Goal: Information Seeking & Learning: Learn about a topic

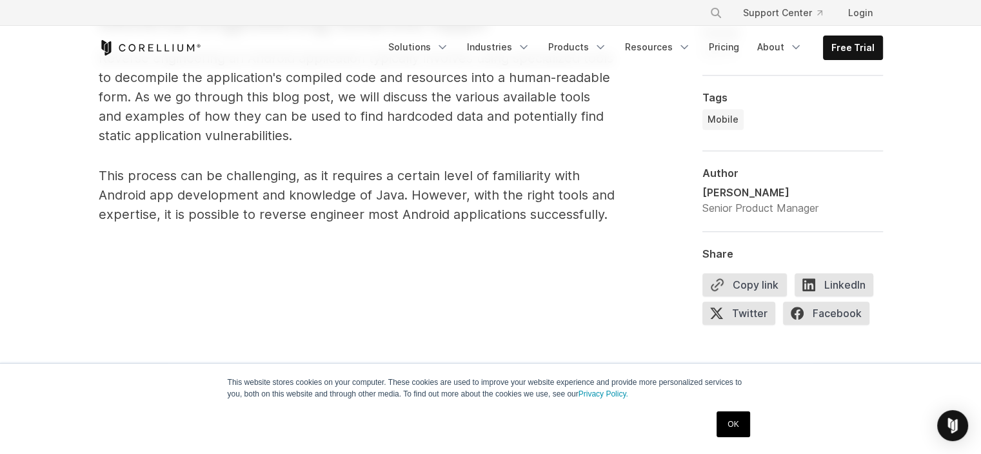
scroll to position [826, 0]
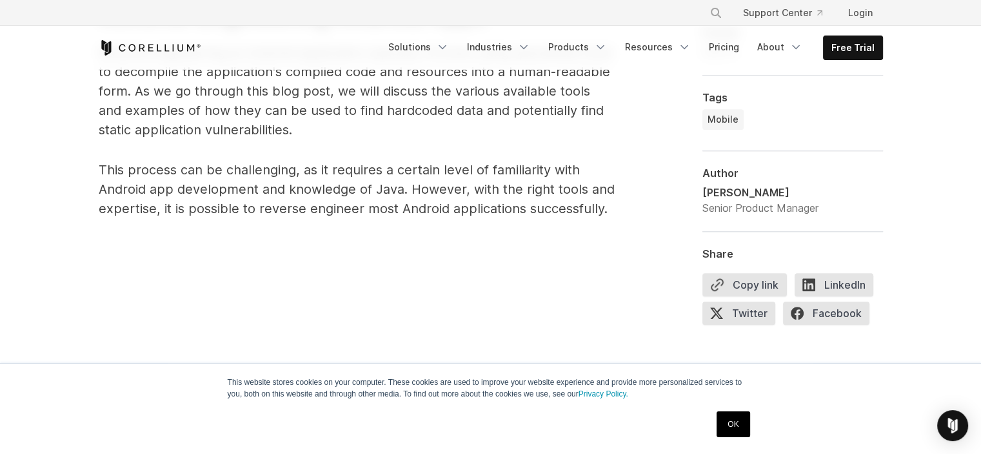
click at [718, 418] on link "OK" at bounding box center [733, 424] width 33 height 26
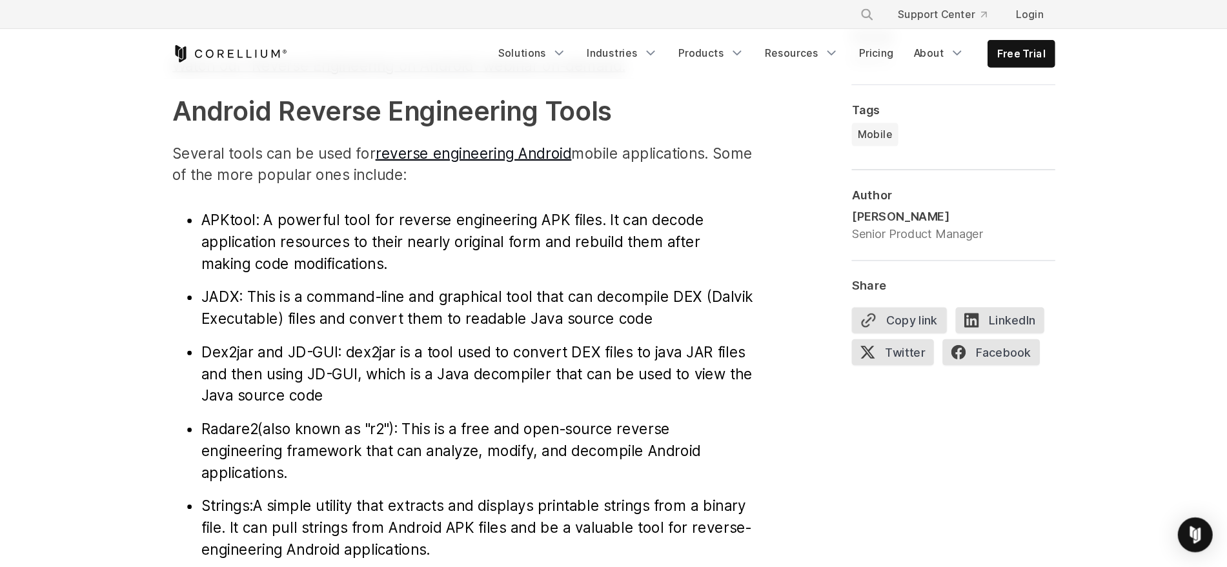
scroll to position [1340, 0]
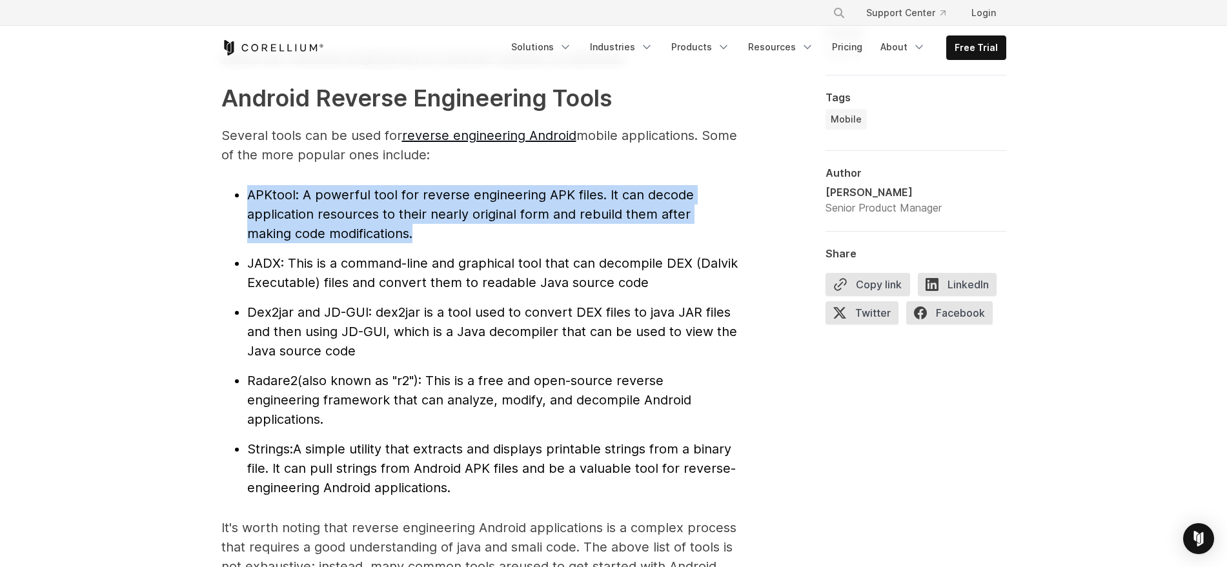
drag, startPoint x: 378, startPoint y: 231, endPoint x: 236, endPoint y: 201, distance: 145.2
click at [247, 201] on li "APKtool : A powerful tool for reverse engineering APK files. It can decode appl…" at bounding box center [492, 214] width 490 height 58
click at [265, 206] on span ": A powerful tool for reverse engineering APK files. It can decode application …" at bounding box center [470, 214] width 447 height 54
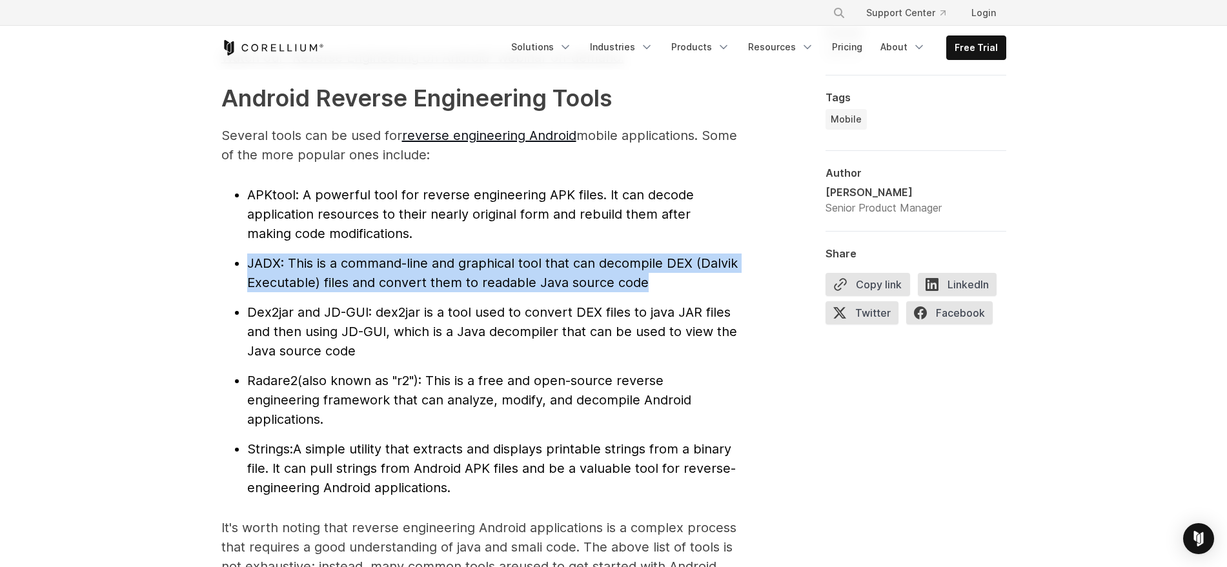
drag, startPoint x: 248, startPoint y: 259, endPoint x: 699, endPoint y: 291, distance: 452.8
click at [699, 291] on li "JADX : This is a command-line and graphical tool that can decompile DEX (Dalvik…" at bounding box center [492, 273] width 490 height 39
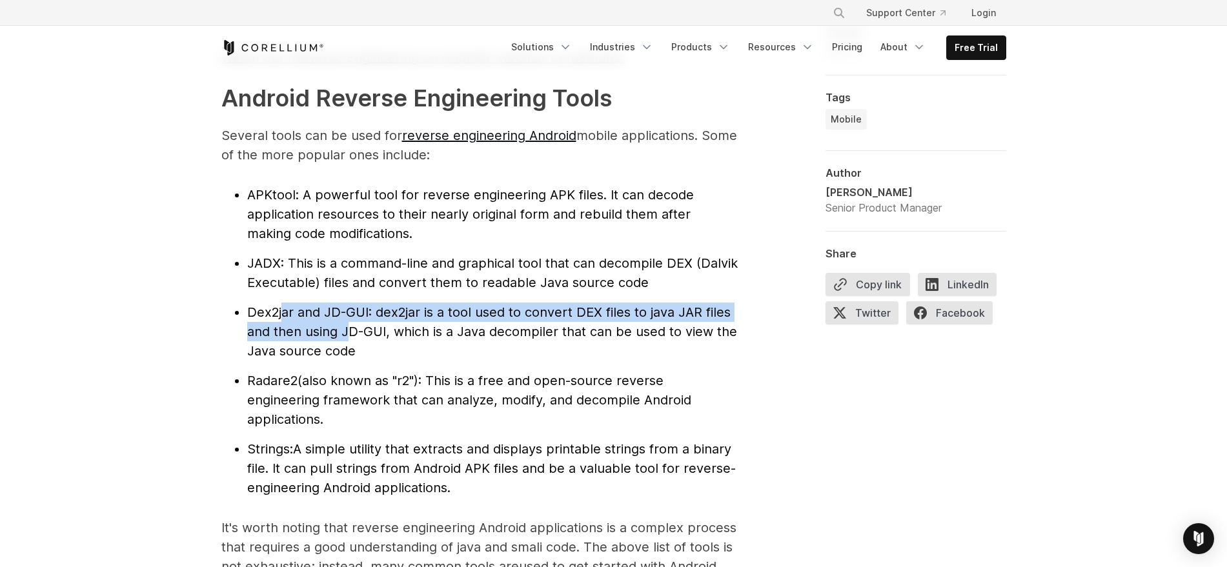
drag, startPoint x: 280, startPoint y: 301, endPoint x: 345, endPoint y: 339, distance: 74.9
click at [345, 339] on ul "APKtool : A powerful tool for reverse engineering APK files. It can decode appl…" at bounding box center [479, 341] width 516 height 312
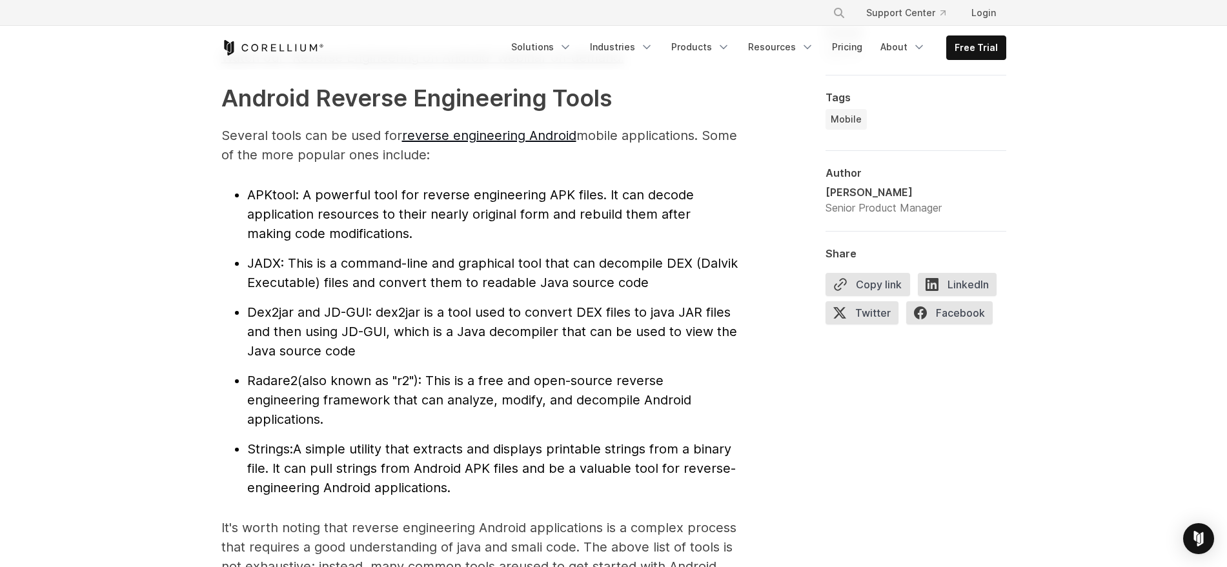
click at [559, 328] on span ": dex2jar is a tool used to convert DEX files to java JAR files and then using …" at bounding box center [492, 332] width 490 height 54
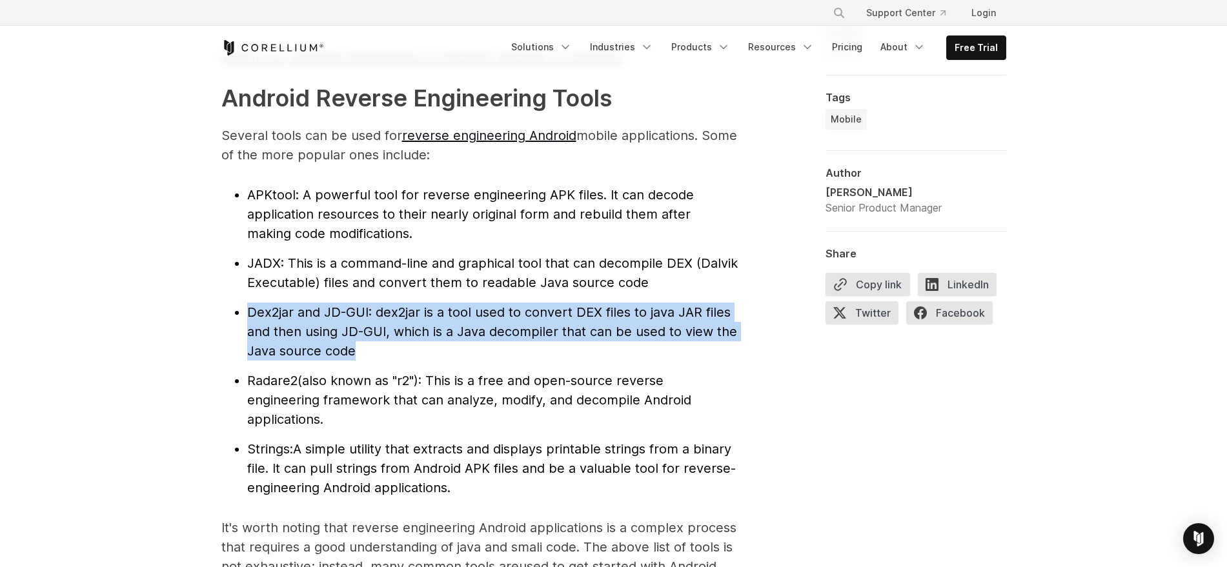
drag, startPoint x: 365, startPoint y: 358, endPoint x: 205, endPoint y: 317, distance: 165.3
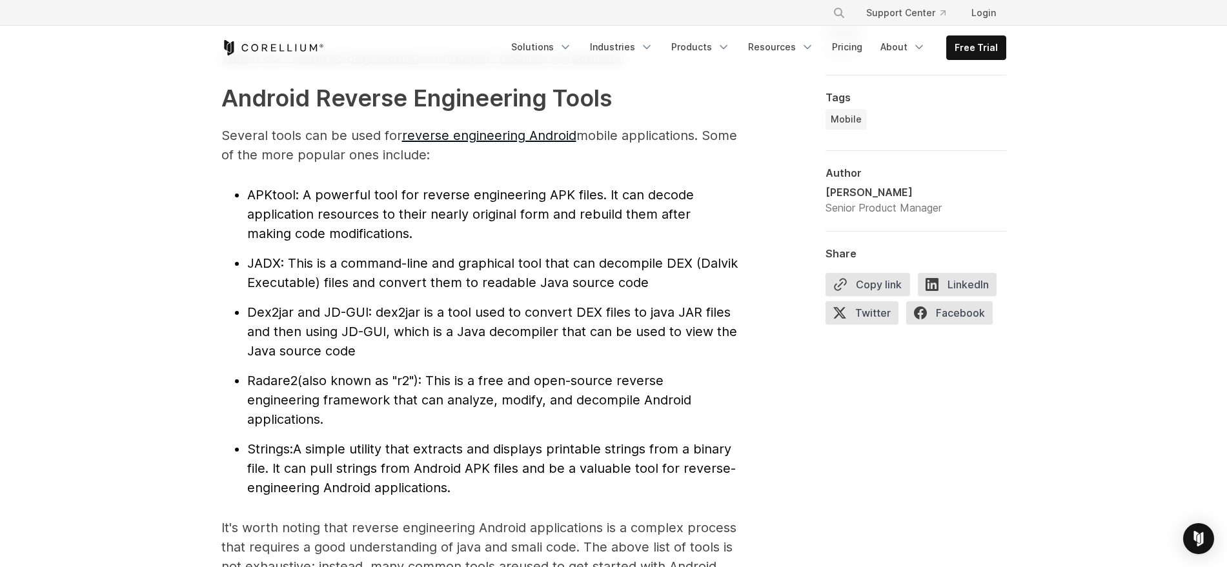
click at [442, 274] on span ": This is a command-line and graphical tool that can decompile DEX (Dalvik Exec…" at bounding box center [492, 273] width 490 height 35
click at [508, 337] on span ": dex2jar is a tool used to convert DEX files to java JAR files and then using …" at bounding box center [492, 332] width 490 height 54
click at [249, 376] on span "Radare2" at bounding box center [272, 380] width 50 height 15
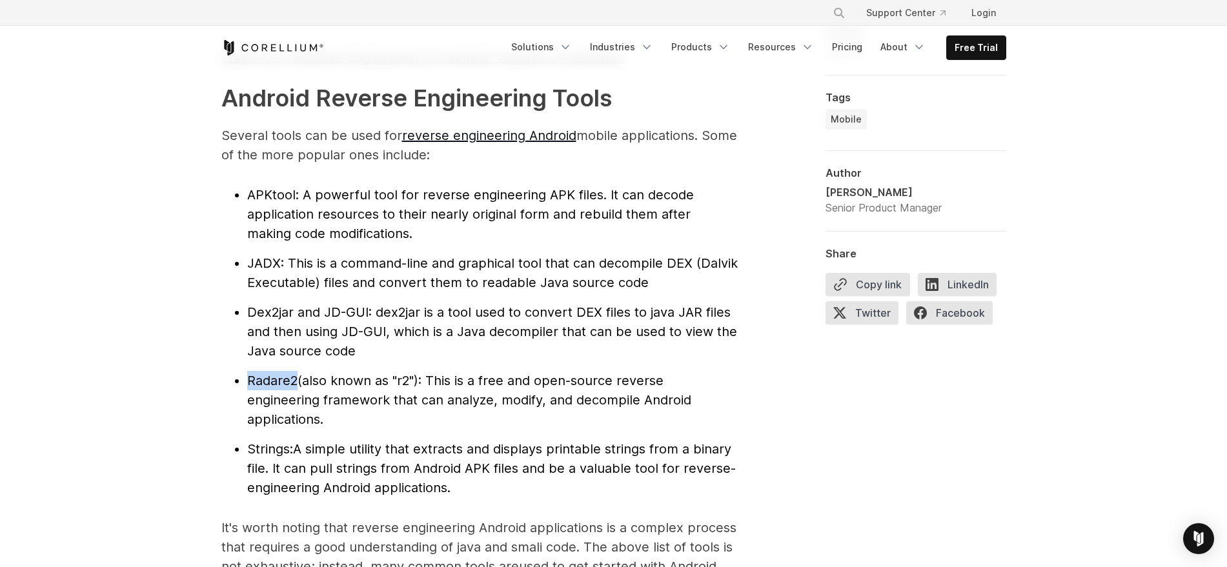
click at [249, 376] on span "Radare2" at bounding box center [272, 380] width 50 height 15
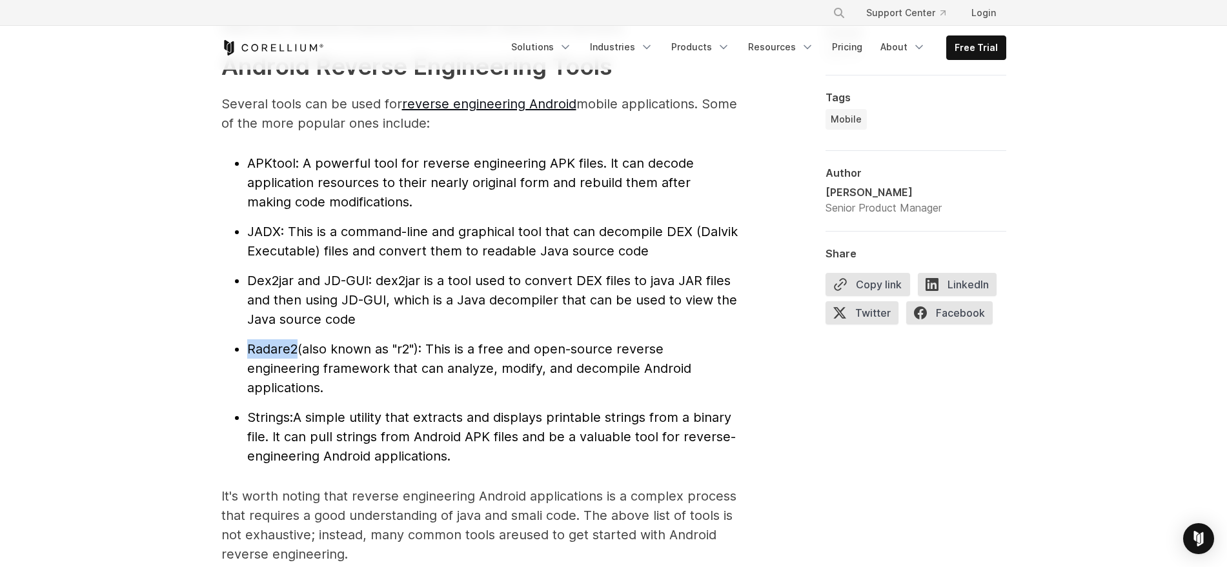
scroll to position [1372, 0]
click at [383, 365] on span "(also known as "r2"): This is a free and open-source reverse engineering framew…" at bounding box center [469, 368] width 444 height 54
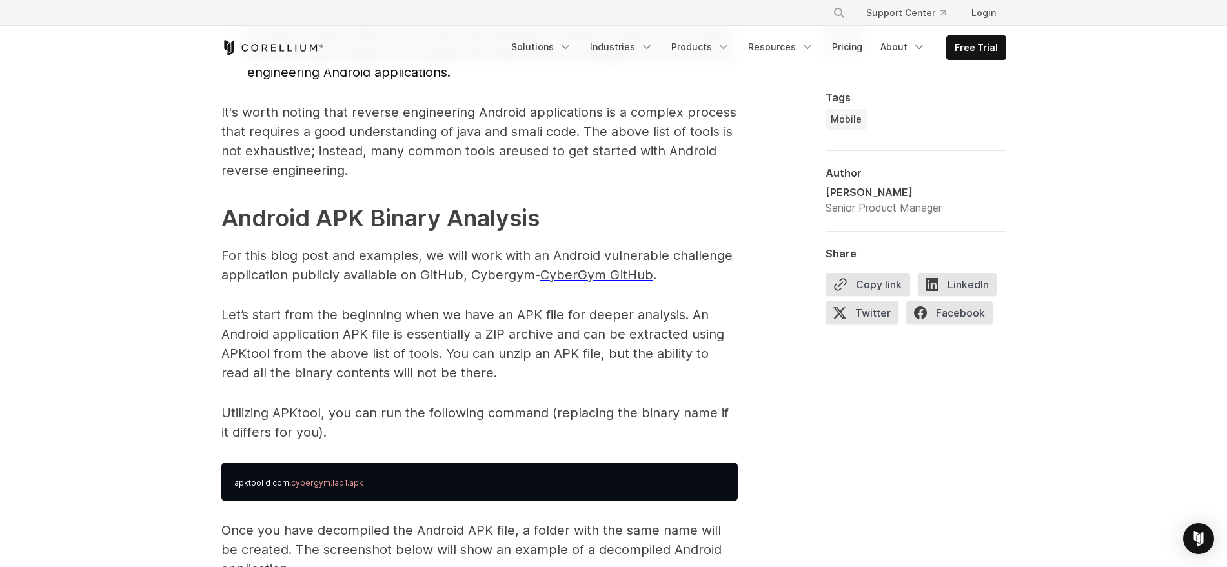
scroll to position [1756, 0]
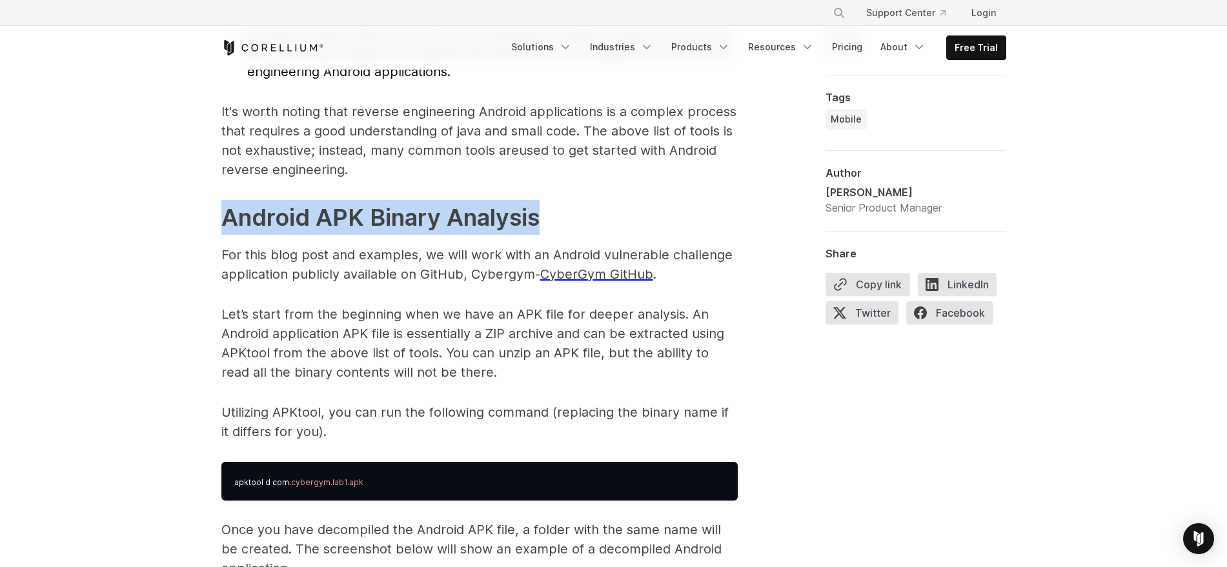
drag, startPoint x: 216, startPoint y: 223, endPoint x: 582, endPoint y: 211, distance: 366.1
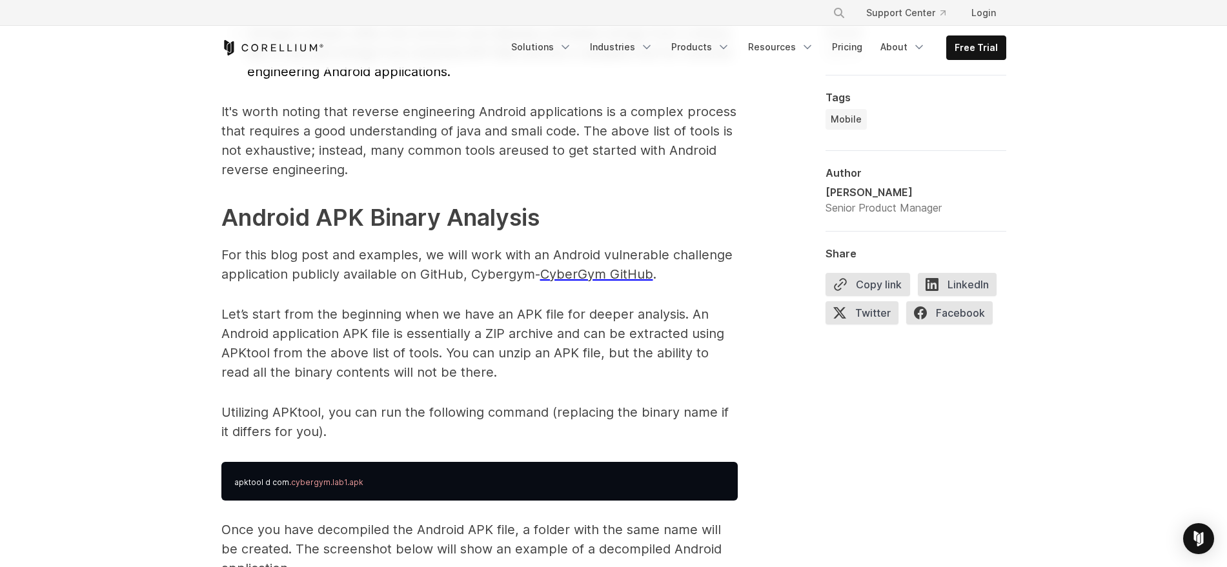
click at [489, 255] on p "For this blog post and examples, we will work with an Android vulnerable challe…" at bounding box center [479, 264] width 516 height 39
click at [510, 278] on p "For this blog post and examples, we will work with an Android vulnerable challe…" at bounding box center [479, 264] width 516 height 39
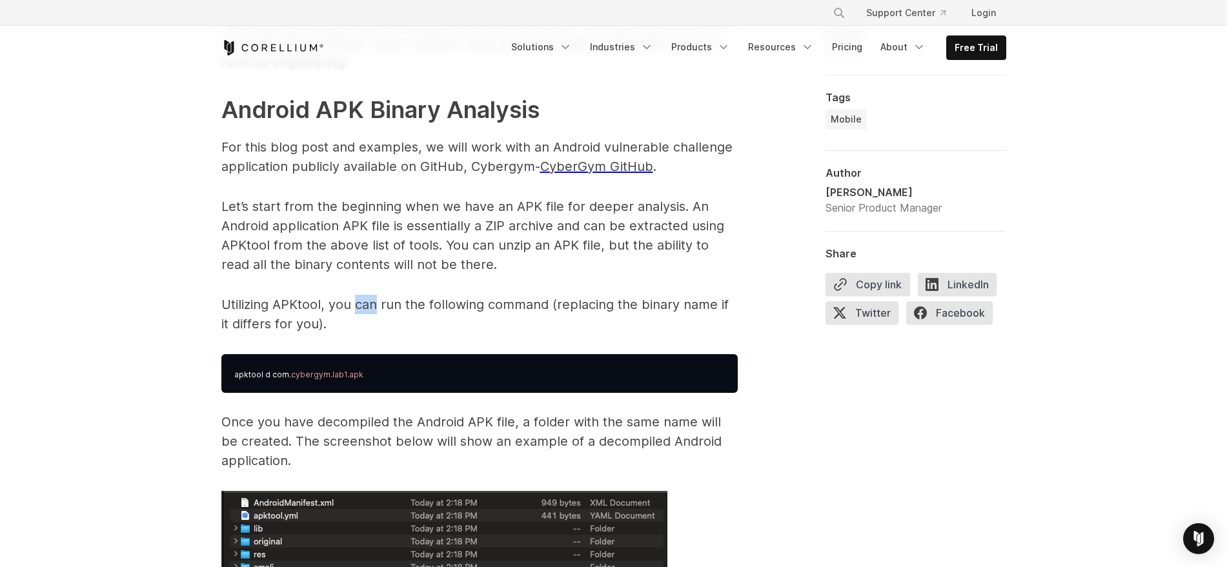
scroll to position [1865, 0]
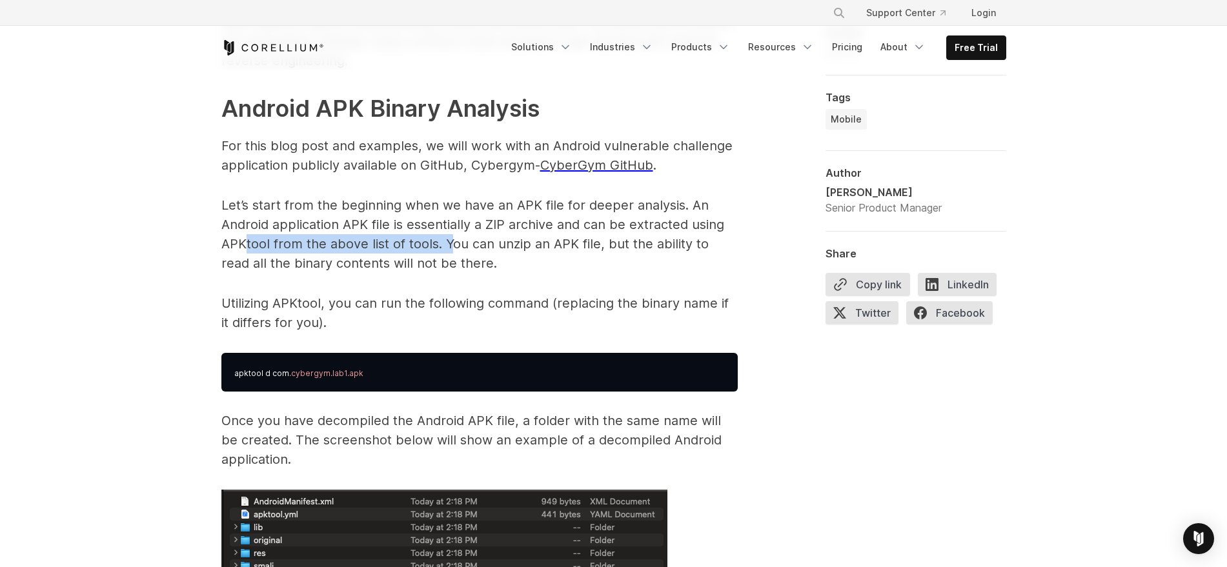
drag, startPoint x: 243, startPoint y: 247, endPoint x: 448, endPoint y: 250, distance: 205.2
click at [448, 250] on p "Let’s start from the beginning when we have an APK file for deeper analysis. An…" at bounding box center [479, 234] width 516 height 77
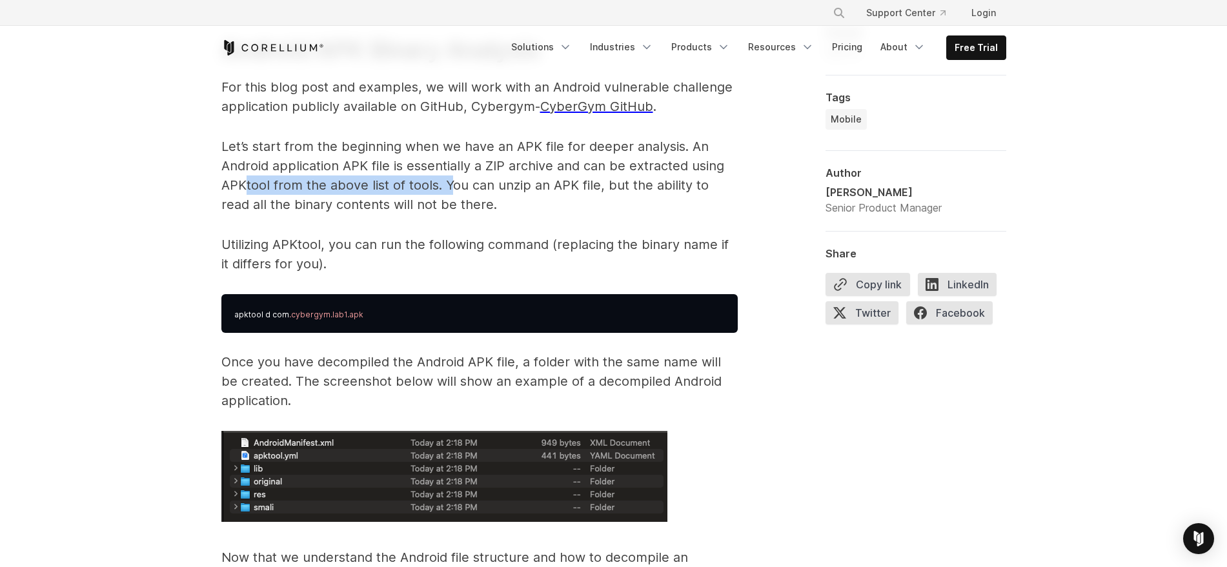
scroll to position [1933, 0]
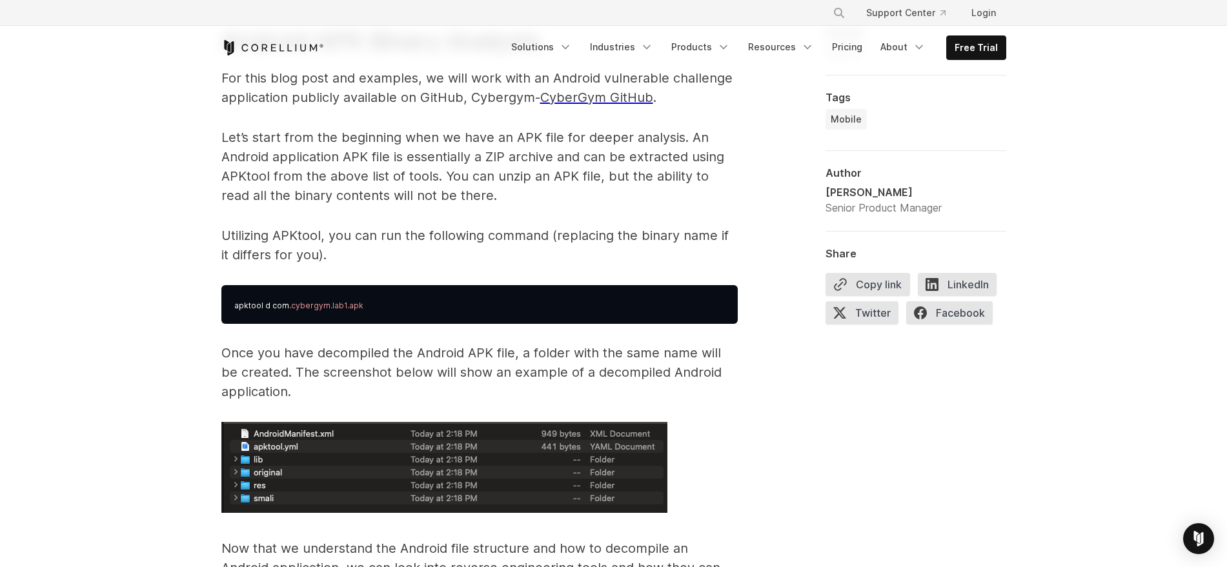
drag, startPoint x: 261, startPoint y: 166, endPoint x: 222, endPoint y: 166, distance: 39.4
click at [222, 166] on p "Let’s start from the beginning when we have an APK file for deeper analysis. An…" at bounding box center [479, 166] width 516 height 77
drag, startPoint x: 216, startPoint y: 176, endPoint x: 447, endPoint y: 174, distance: 230.4
click at [538, 176] on p "Let’s start from the beginning when we have an APK file for deeper analysis. An…" at bounding box center [479, 166] width 516 height 77
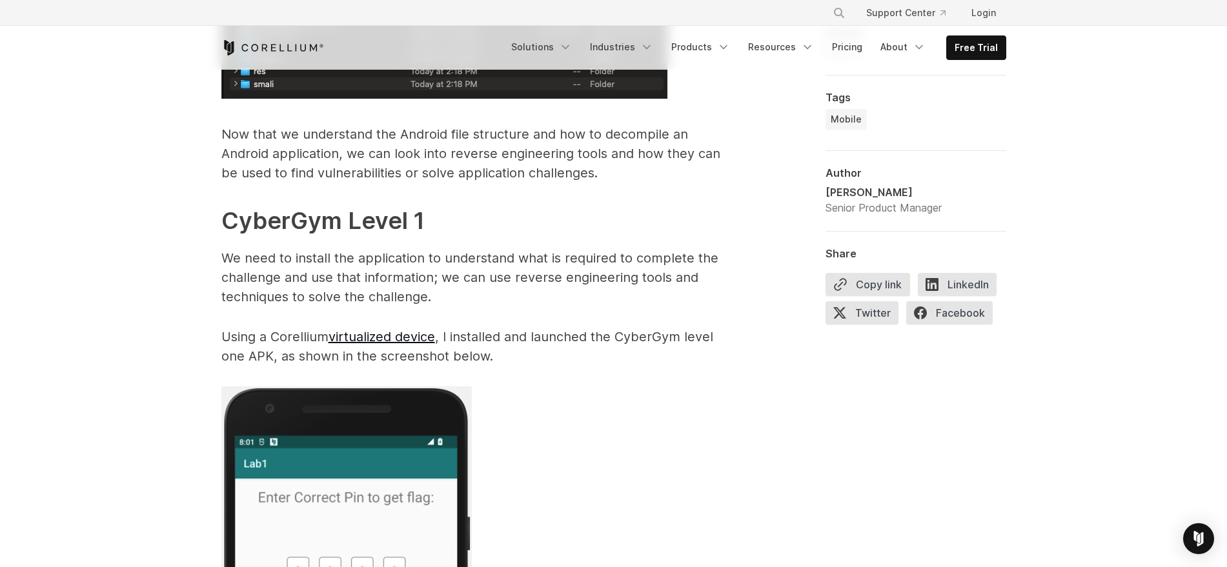
scroll to position [2346, 0]
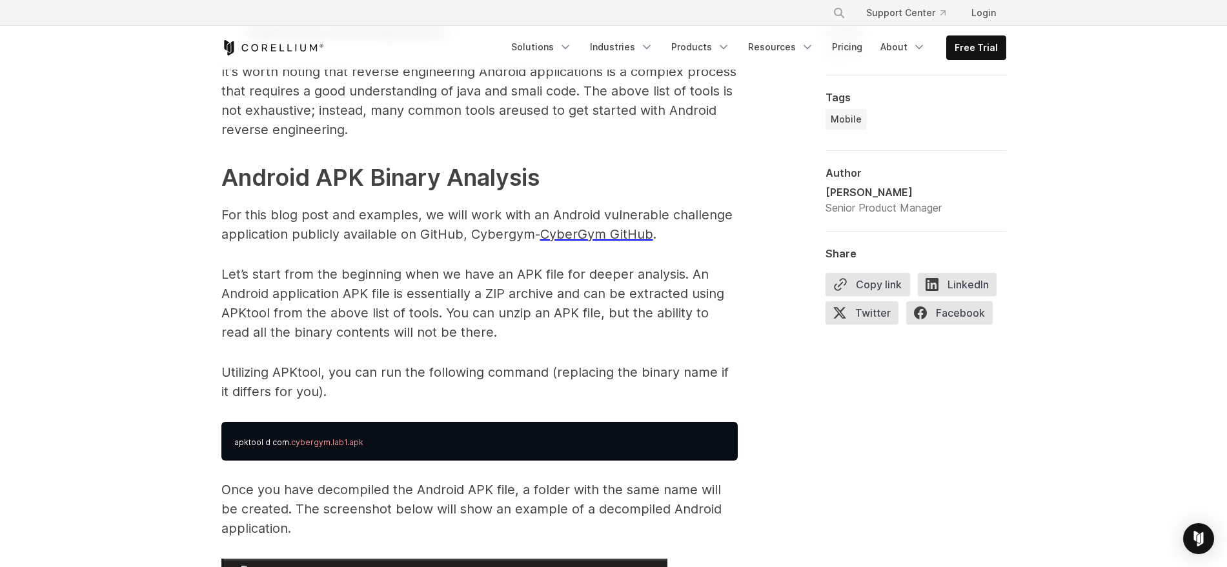
scroll to position [1795, 0]
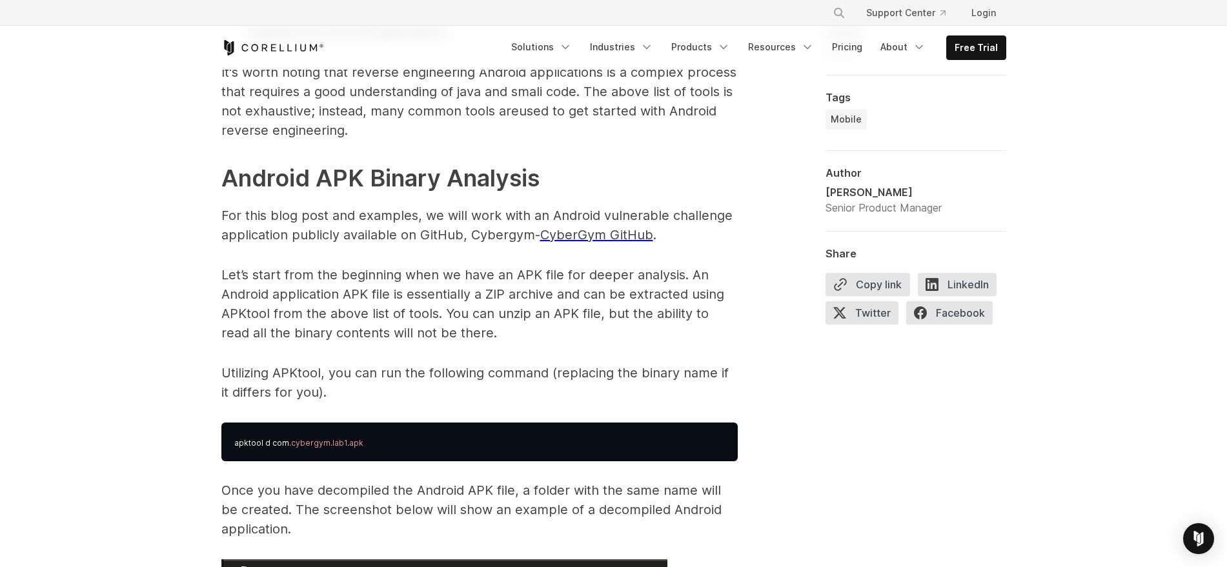
click at [581, 234] on span "CyberGym GitHub" at bounding box center [596, 234] width 113 height 15
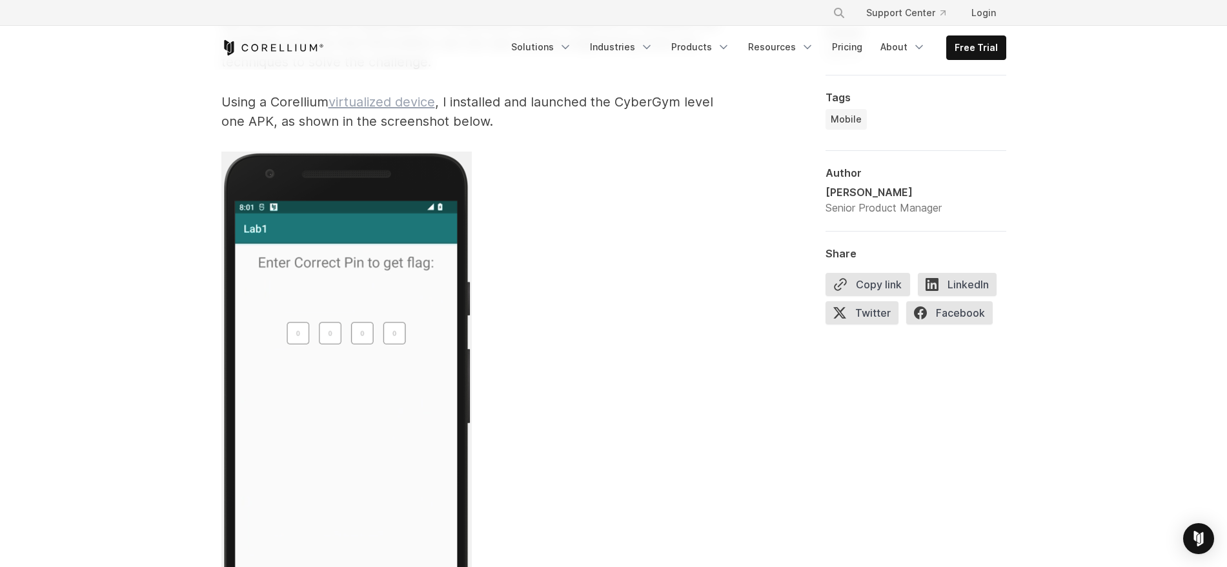
scroll to position [2593, 0]
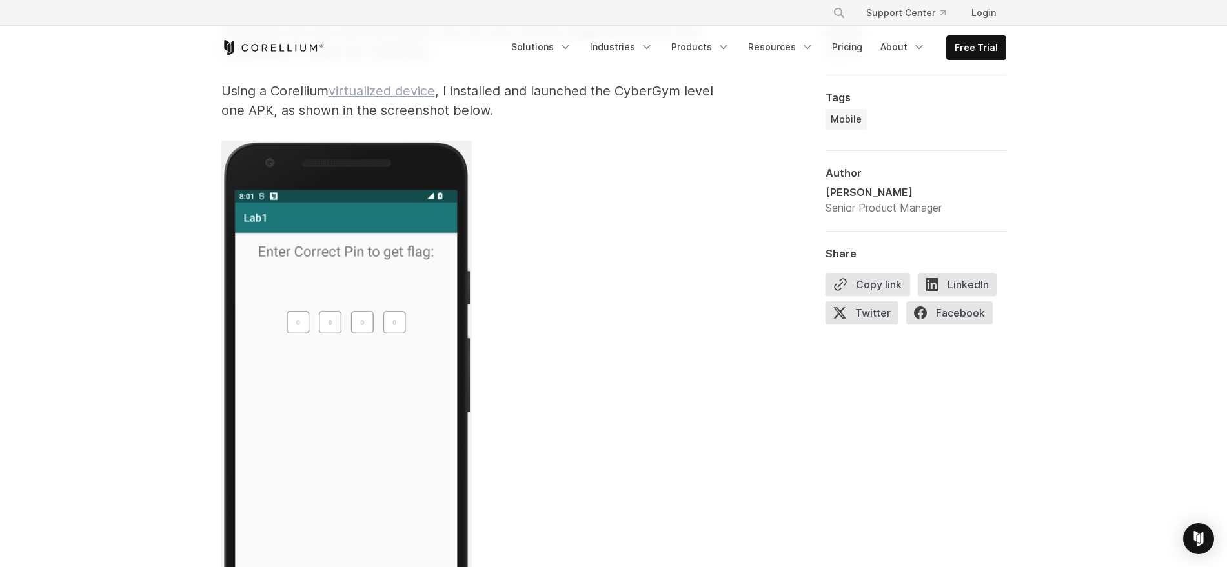
click at [406, 85] on link "virtualized device" at bounding box center [381, 90] width 106 height 15
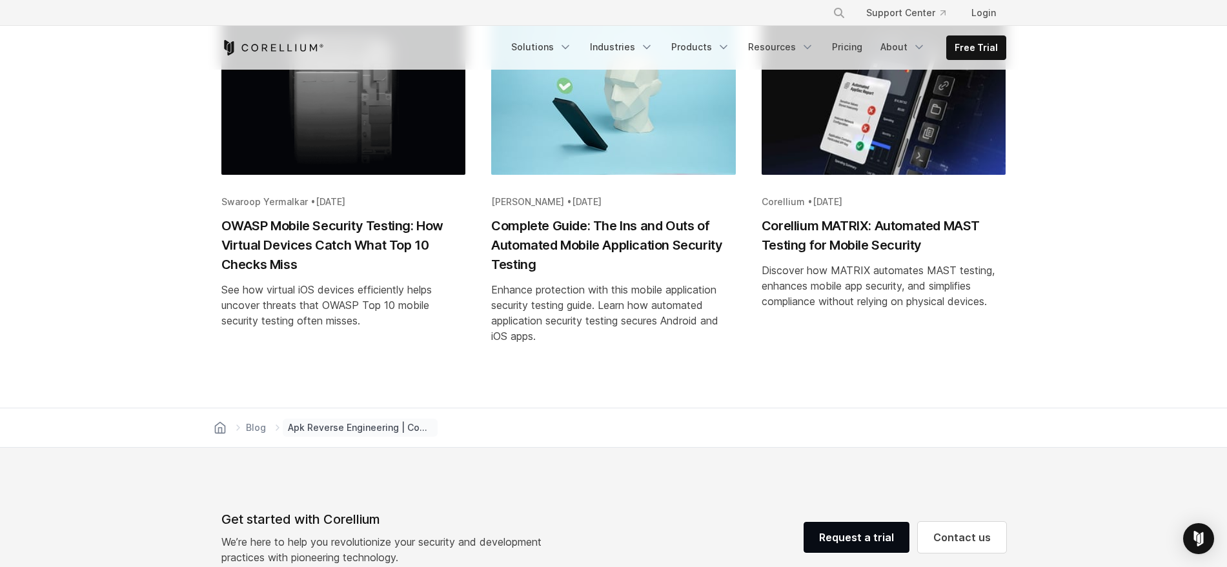
scroll to position [7073, 0]
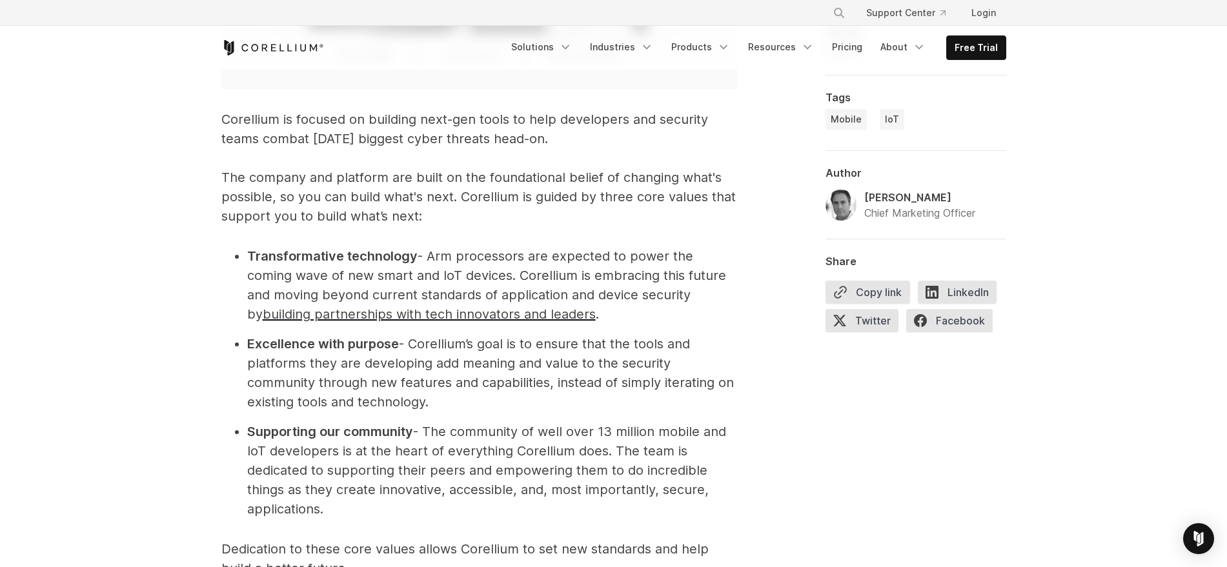
scroll to position [4316, 0]
